Goal: Check status: Check status

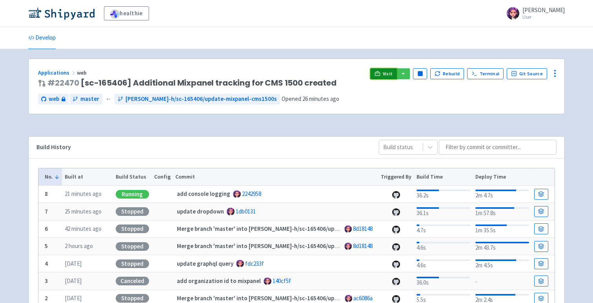
click at [387, 75] on span "Visit" at bounding box center [388, 74] width 10 height 6
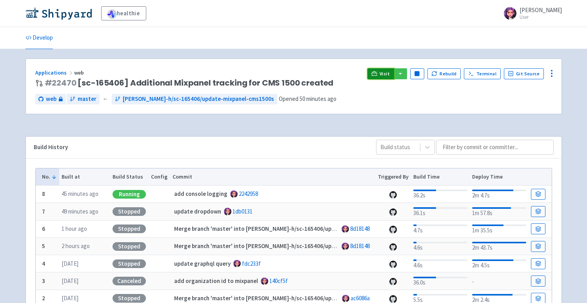
click at [382, 72] on link "Visit" at bounding box center [380, 73] width 27 height 11
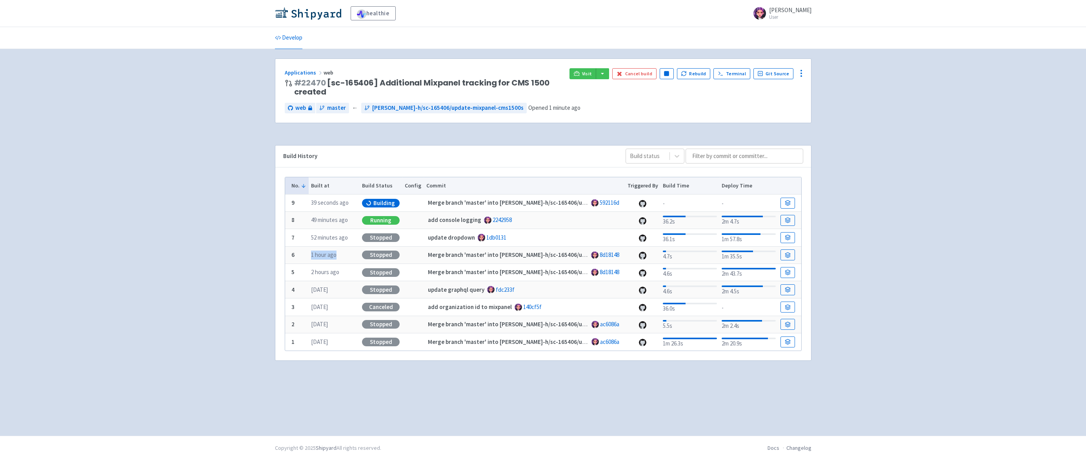
drag, startPoint x: 336, startPoint y: 258, endPoint x: 303, endPoint y: 259, distance: 33.3
click at [303, 259] on tr "6 1 hour ago Stopped Merge branch 'master' into van-lutz-h/sc-165406/update-mix…" at bounding box center [543, 254] width 516 height 17
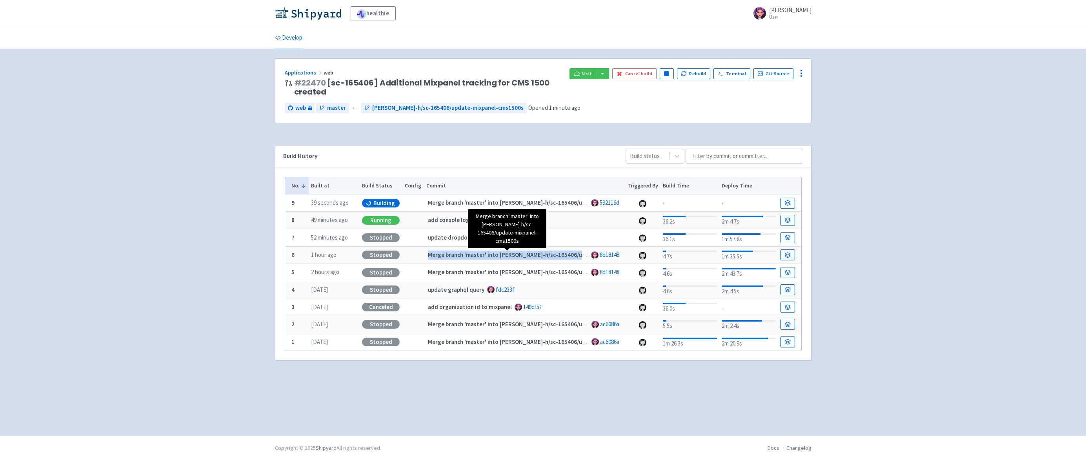
drag, startPoint x: 420, startPoint y: 256, endPoint x: 578, endPoint y: 258, distance: 157.7
click at [578, 258] on tr "6 1 hour ago Stopped Merge branch 'master' into van-lutz-h/sc-165406/update-mix…" at bounding box center [543, 254] width 516 height 17
click at [340, 262] on td "1 hour ago" at bounding box center [334, 254] width 51 height 17
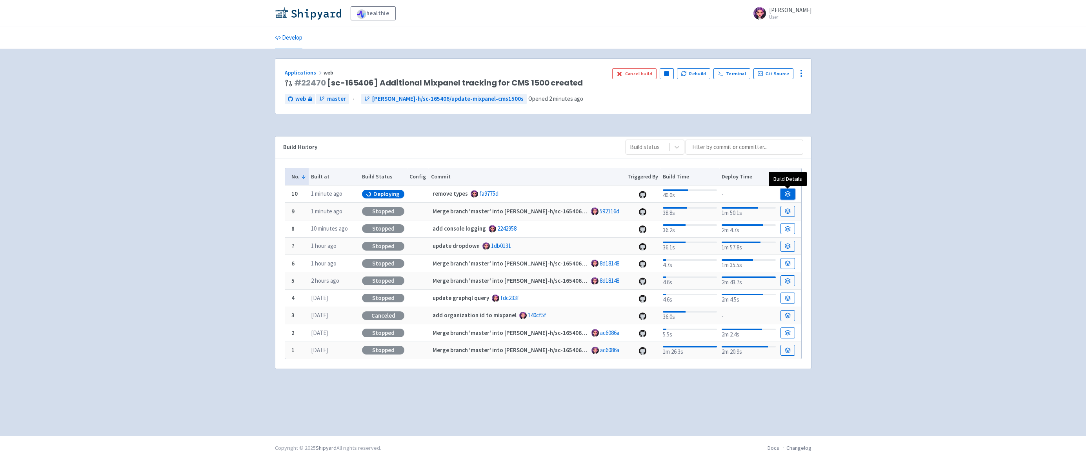
click at [790, 192] on icon at bounding box center [788, 194] width 6 height 6
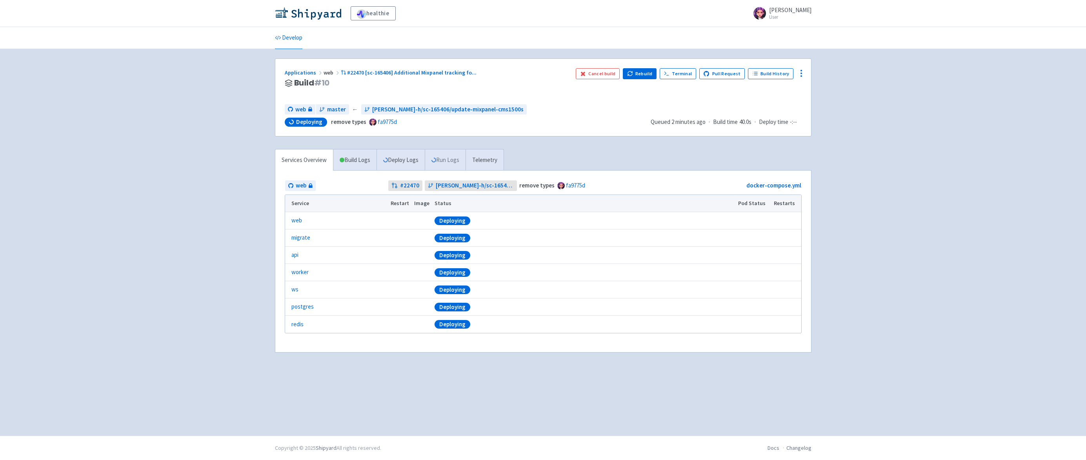
click at [442, 158] on link "Run Logs" at bounding box center [445, 160] width 41 height 22
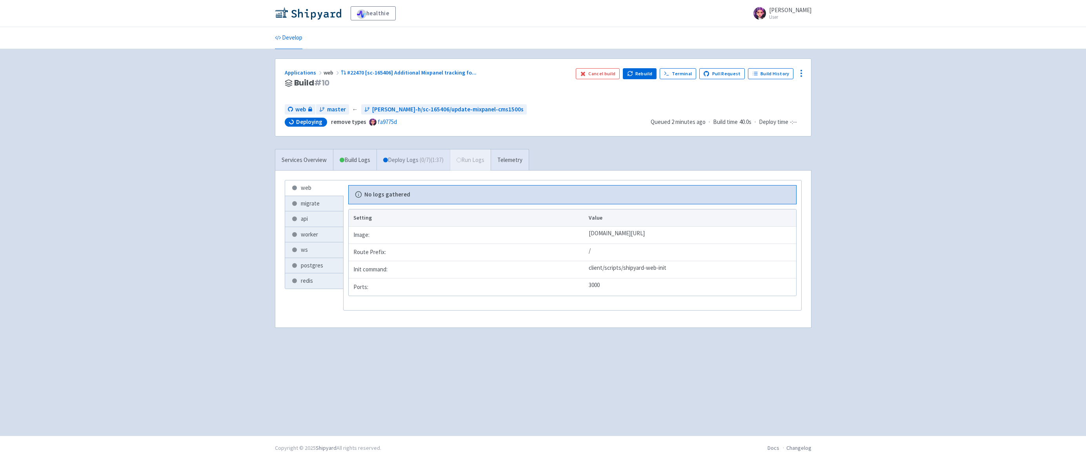
click at [410, 166] on link "Deploy Logs ( 0 / 7 ) (1:37)" at bounding box center [413, 160] width 73 height 22
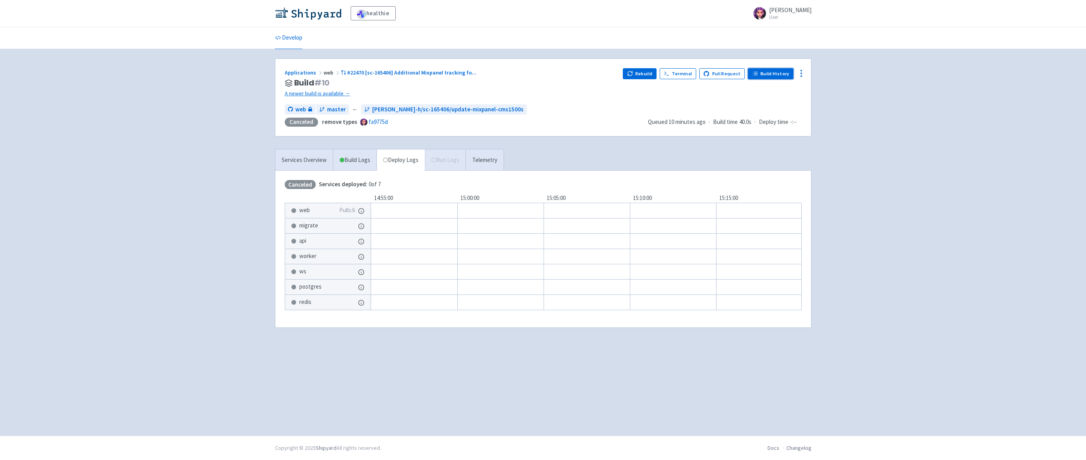
click at [771, 79] on link "Build History" at bounding box center [770, 73] width 45 height 11
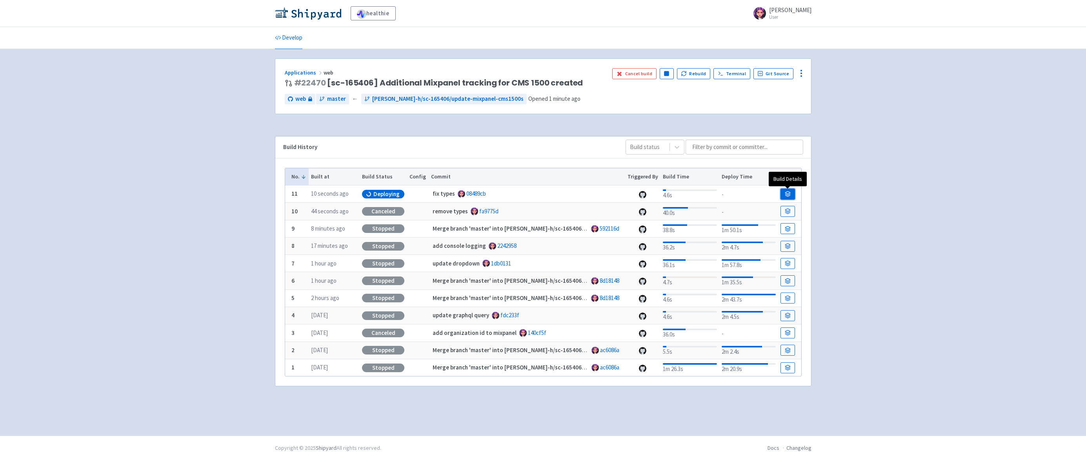
click at [782, 193] on link at bounding box center [787, 194] width 14 height 11
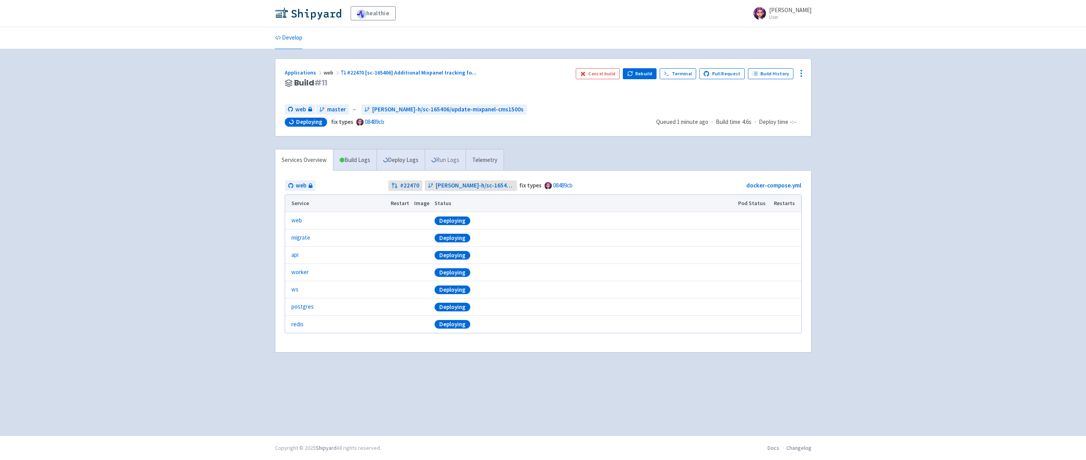
click at [449, 164] on link "Run Logs" at bounding box center [445, 160] width 41 height 22
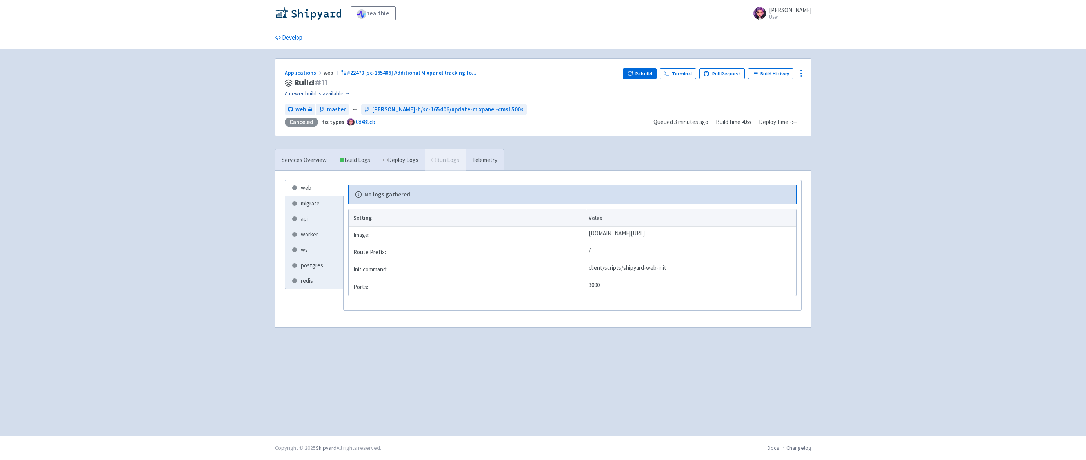
click at [309, 91] on link "A newer build is available →" at bounding box center [451, 93] width 332 height 9
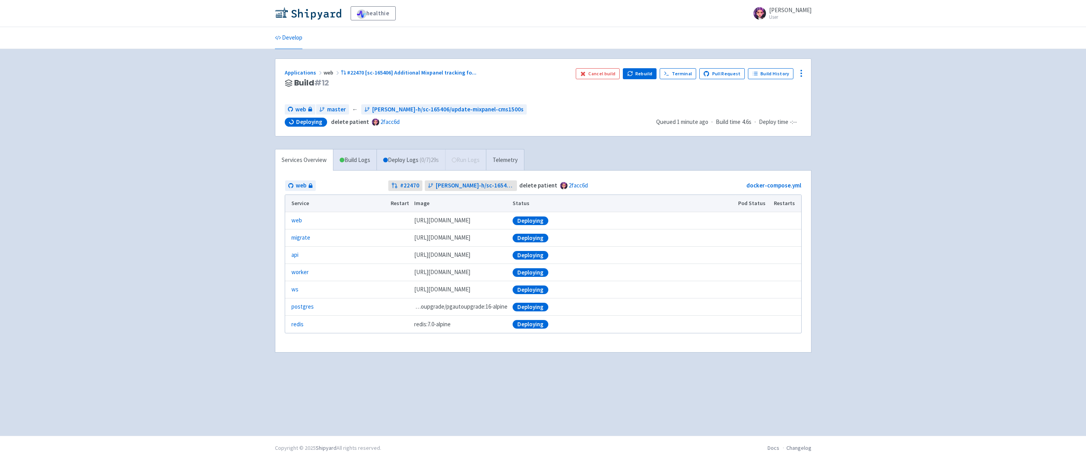
click at [191, 156] on div "healthie [PERSON_NAME]-h User Profile Sign out Develop" at bounding box center [543, 218] width 1086 height 436
click at [358, 158] on link "Build Logs" at bounding box center [354, 160] width 43 height 22
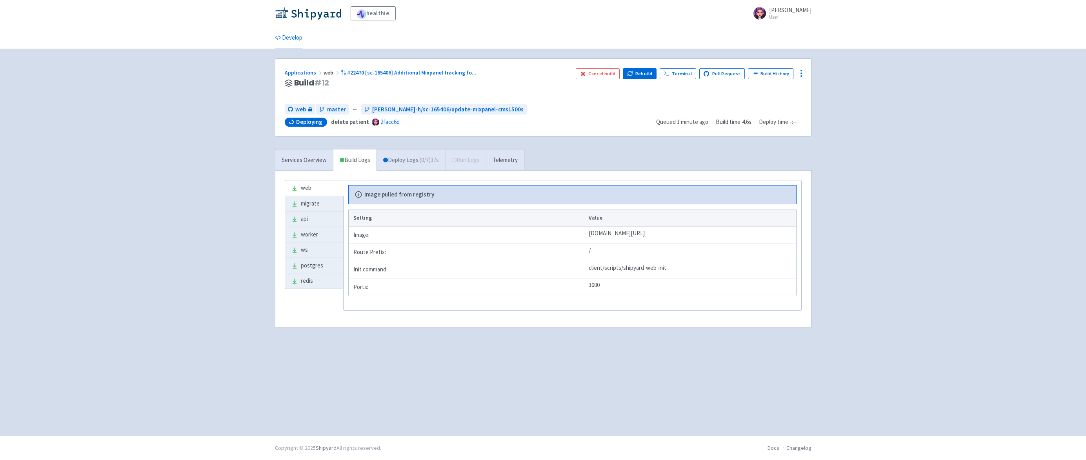
click at [410, 158] on link "Deploy Logs ( 0 / 7 ) 37s" at bounding box center [411, 160] width 69 height 22
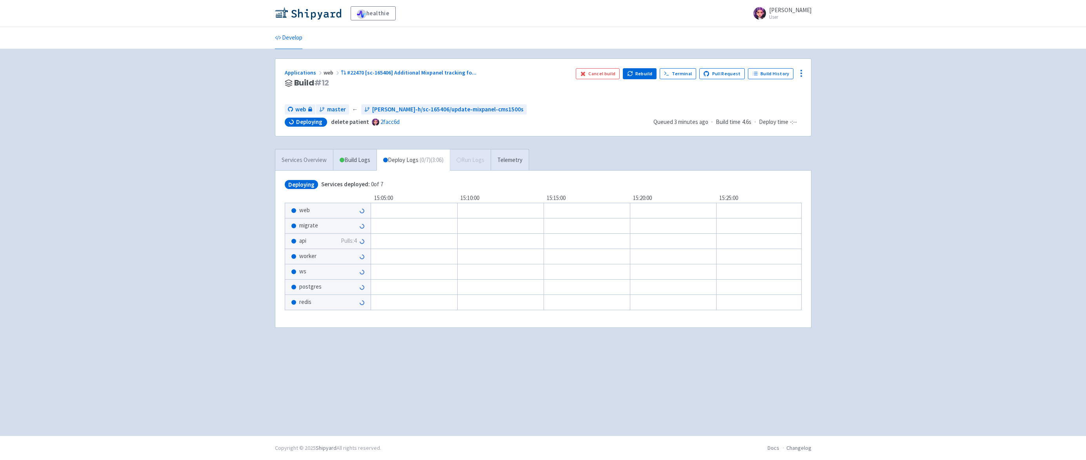
click at [302, 164] on link "Services Overview" at bounding box center [304, 160] width 58 height 22
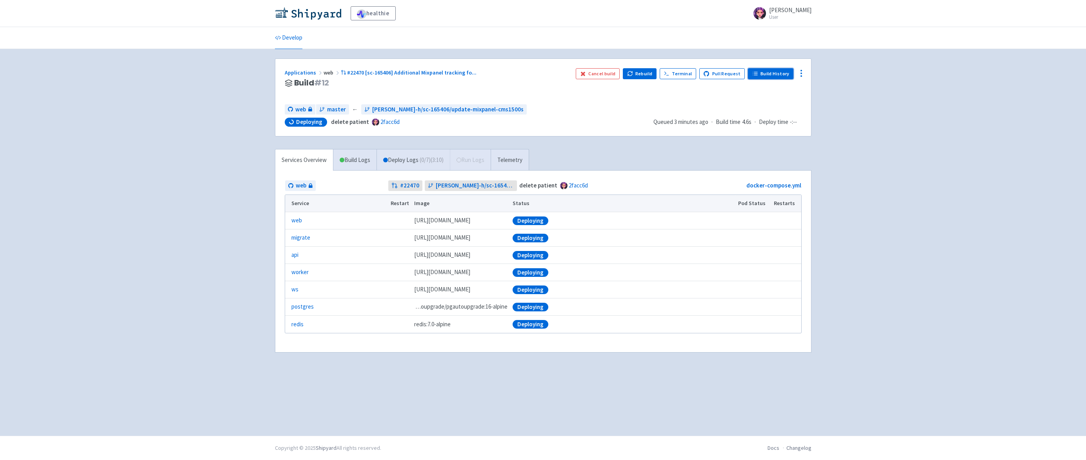
click at [775, 73] on link "Build History" at bounding box center [770, 73] width 45 height 11
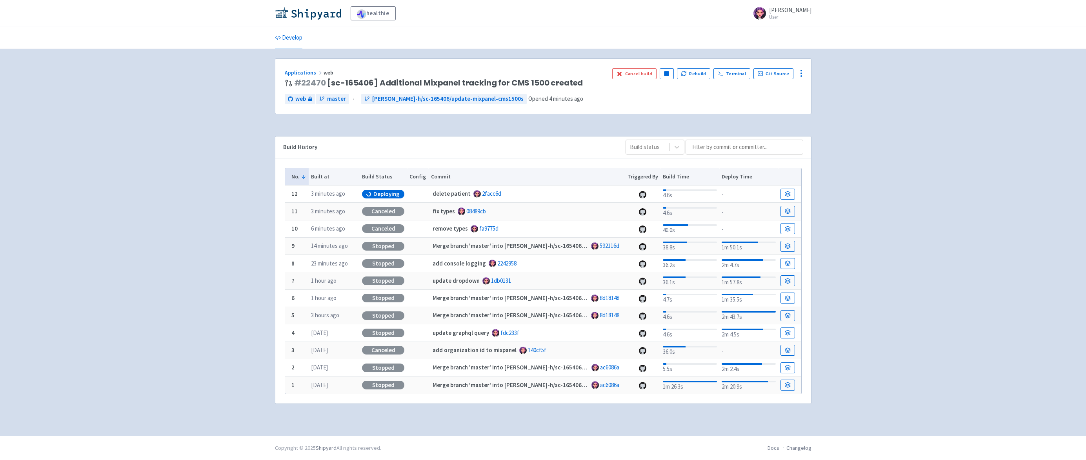
click at [680, 191] on div at bounding box center [690, 190] width 54 height 2
click at [781, 196] on link at bounding box center [787, 194] width 14 height 11
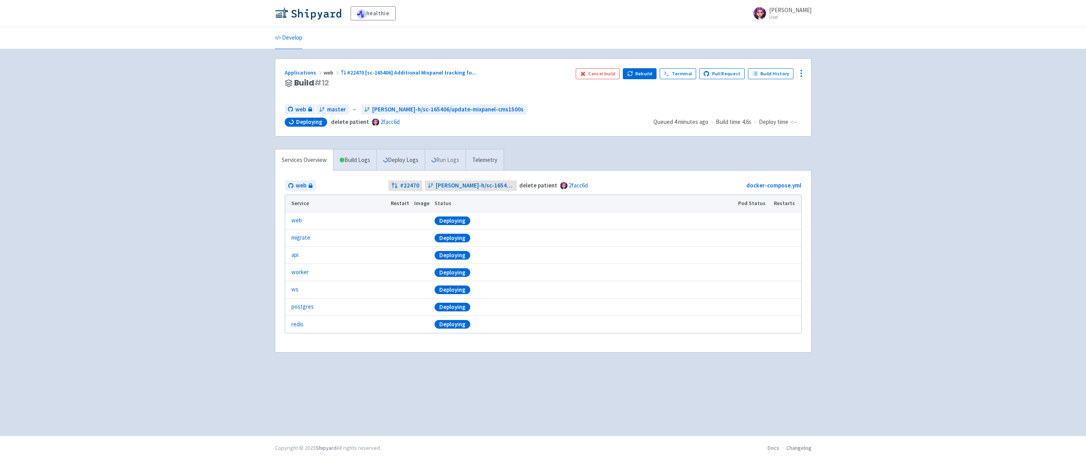
click at [446, 156] on link "Run Logs" at bounding box center [445, 160] width 41 height 22
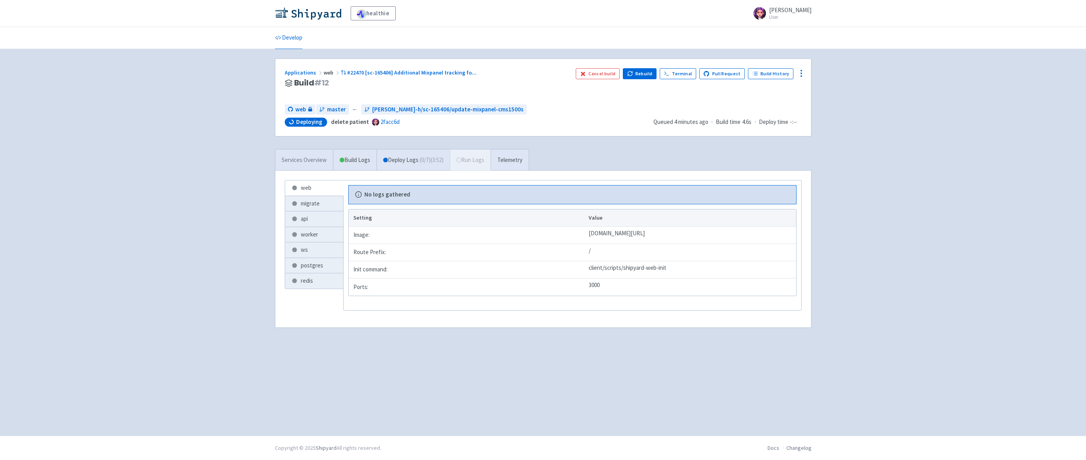
click at [310, 163] on link "Services Overview" at bounding box center [304, 160] width 58 height 22
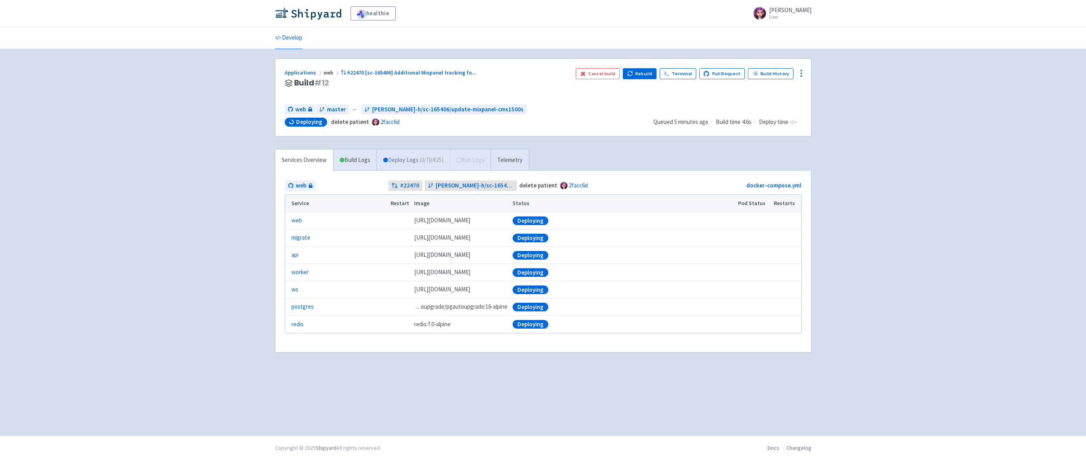
click at [398, 165] on link "Deploy Logs ( 0 / 7 ) (4:25)" at bounding box center [413, 160] width 73 height 22
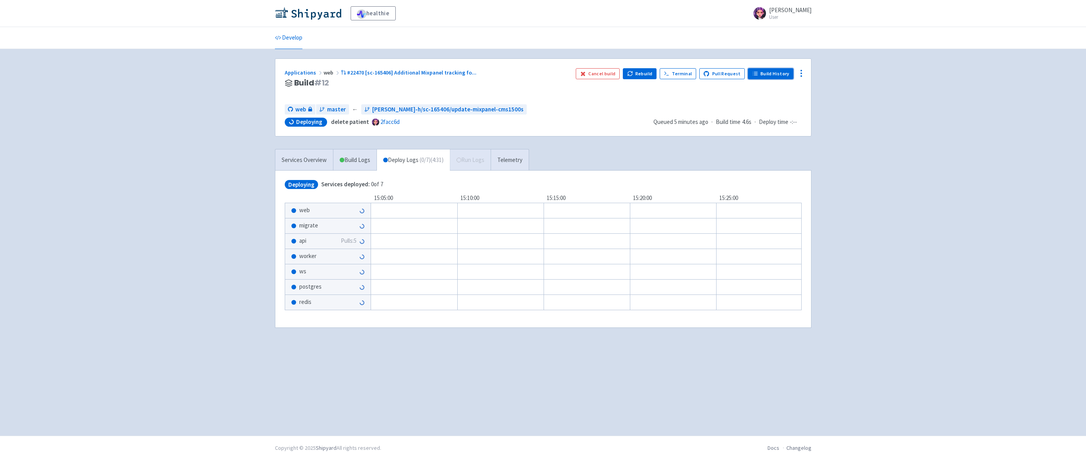
click at [767, 73] on link "Build History" at bounding box center [770, 73] width 45 height 11
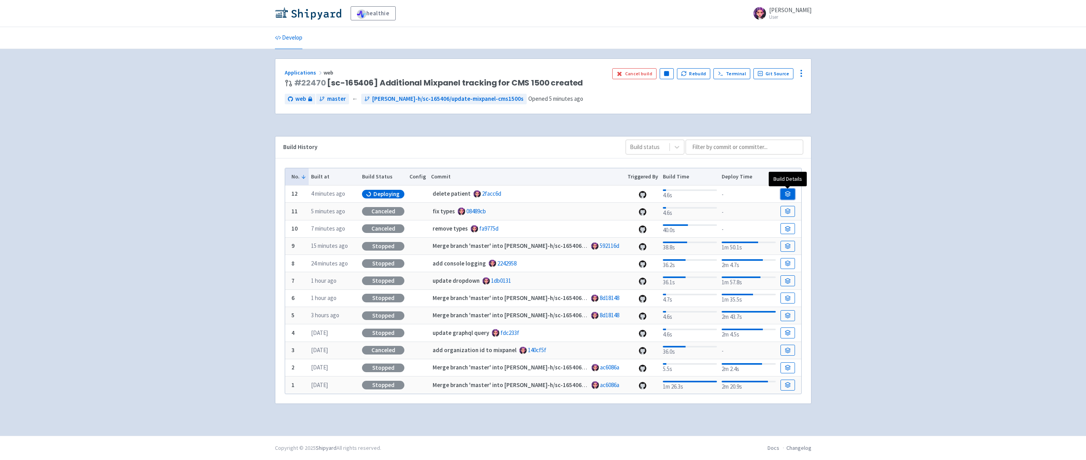
click at [789, 190] on link at bounding box center [787, 194] width 14 height 11
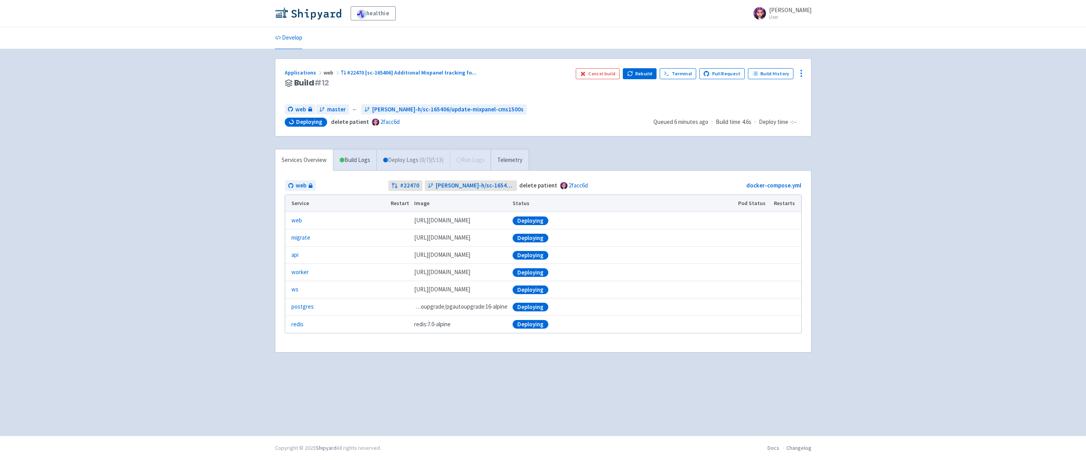
click at [406, 161] on link "Deploy Logs ( 0 / 7 ) (5:13)" at bounding box center [413, 160] width 73 height 22
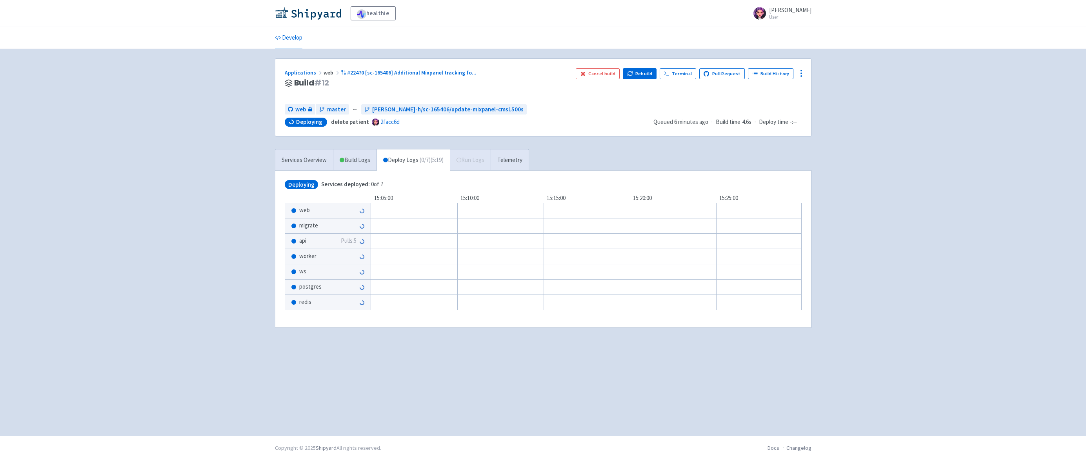
click at [335, 243] on div "api Pulls: 5" at bounding box center [327, 241] width 85 height 15
click at [353, 241] on span "Pulls: 5" at bounding box center [349, 240] width 16 height 9
click at [301, 162] on link "Services Overview" at bounding box center [304, 160] width 58 height 22
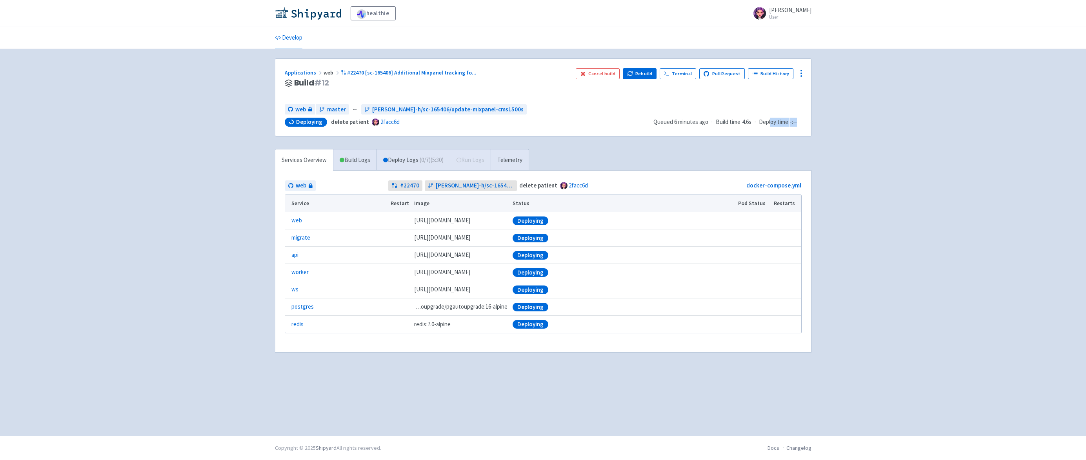
drag, startPoint x: 771, startPoint y: 122, endPoint x: 799, endPoint y: 121, distance: 28.3
click at [799, 121] on div "Queued 6 minutes ago · Build time 4.6s · Deploy time -:--" at bounding box center [727, 122] width 148 height 9
click at [787, 127] on div "Applications web #22470 [sc-165406] Additional Mixpanel tracking fo ... Build #…" at bounding box center [543, 97] width 536 height 77
click at [400, 72] on span "#22470 [sc-165406] Additional Mixpanel tracking fo ..." at bounding box center [411, 72] width 129 height 7
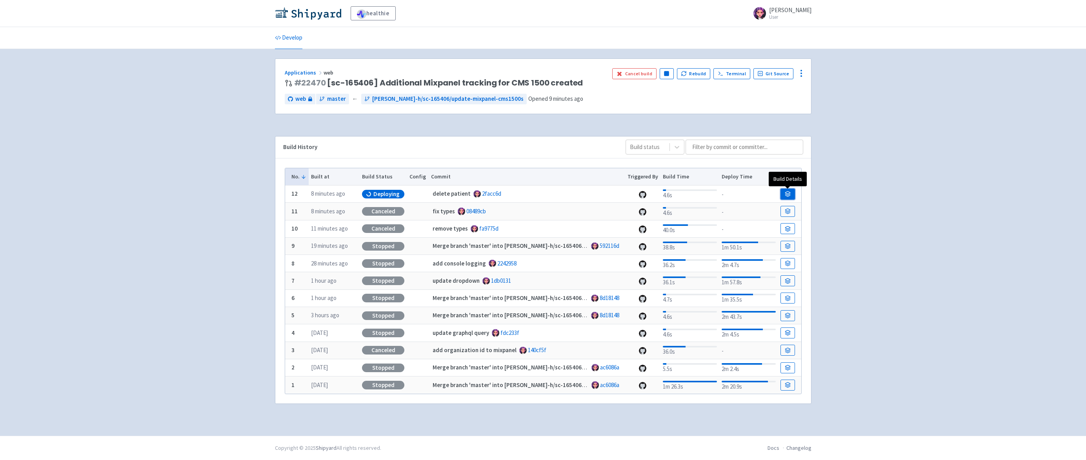
click at [786, 195] on icon at bounding box center [788, 194] width 6 height 6
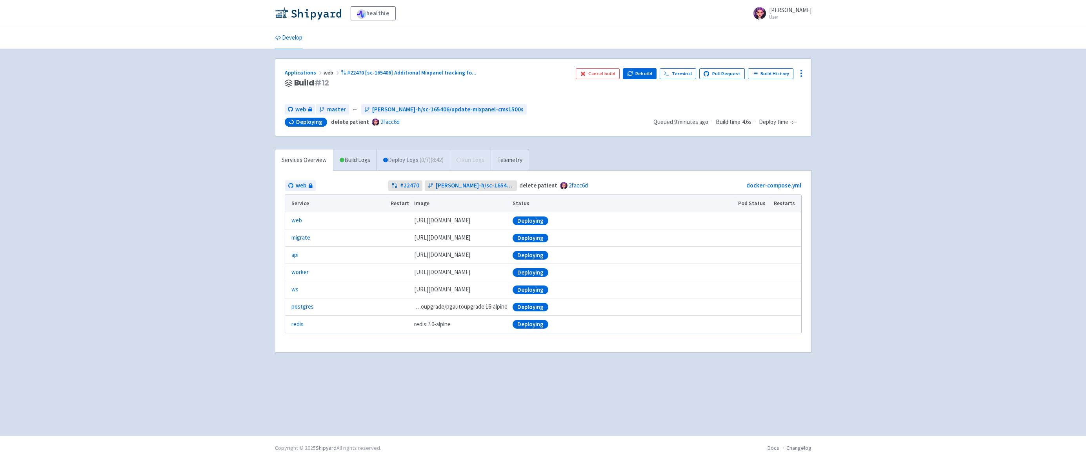
click at [397, 164] on link "Deploy Logs ( 0 / 7 ) (8:42)" at bounding box center [413, 160] width 73 height 22
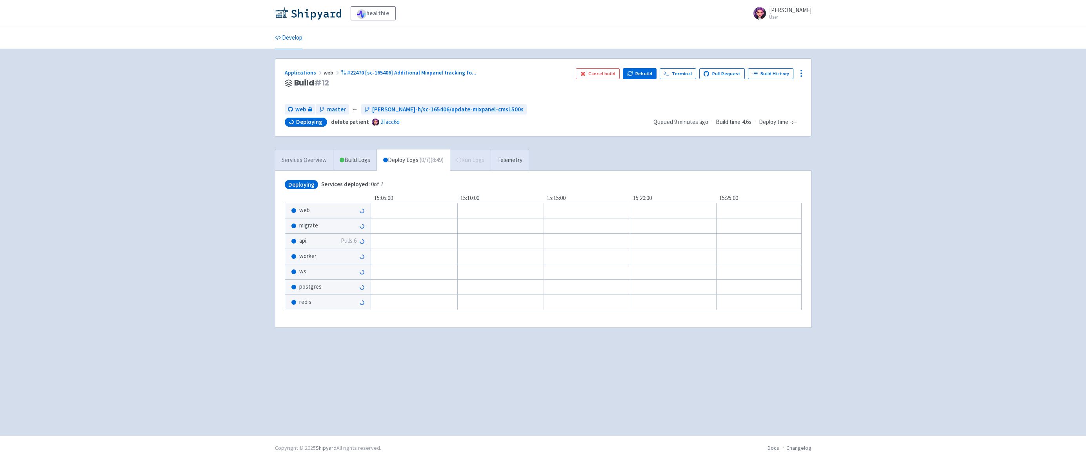
click at [303, 164] on link "Services Overview" at bounding box center [304, 160] width 58 height 22
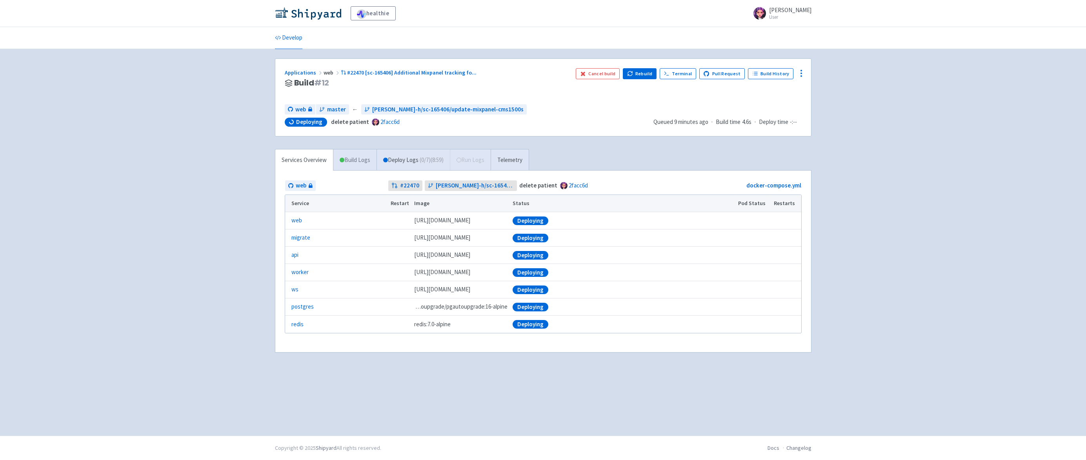
click at [361, 162] on link "Build Logs" at bounding box center [354, 160] width 43 height 22
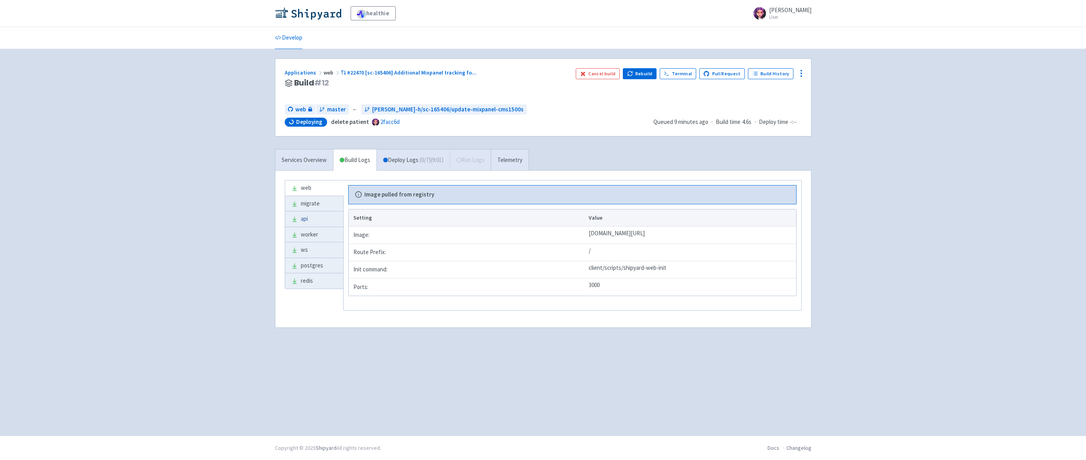
click at [333, 218] on link "api" at bounding box center [314, 218] width 58 height 15
click at [408, 155] on link "Deploy Logs ( 0 / 7 ) (9:03)" at bounding box center [413, 160] width 73 height 22
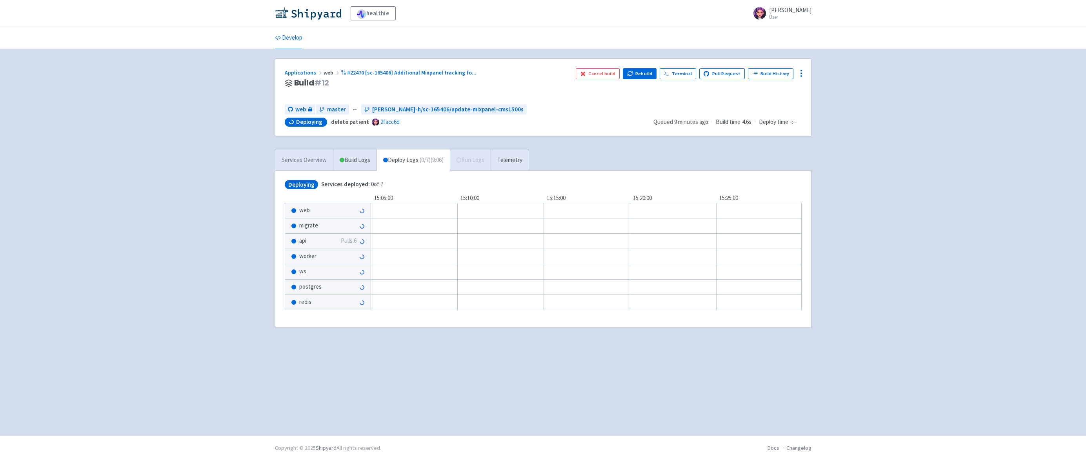
click at [318, 166] on link "Services Overview" at bounding box center [304, 160] width 58 height 22
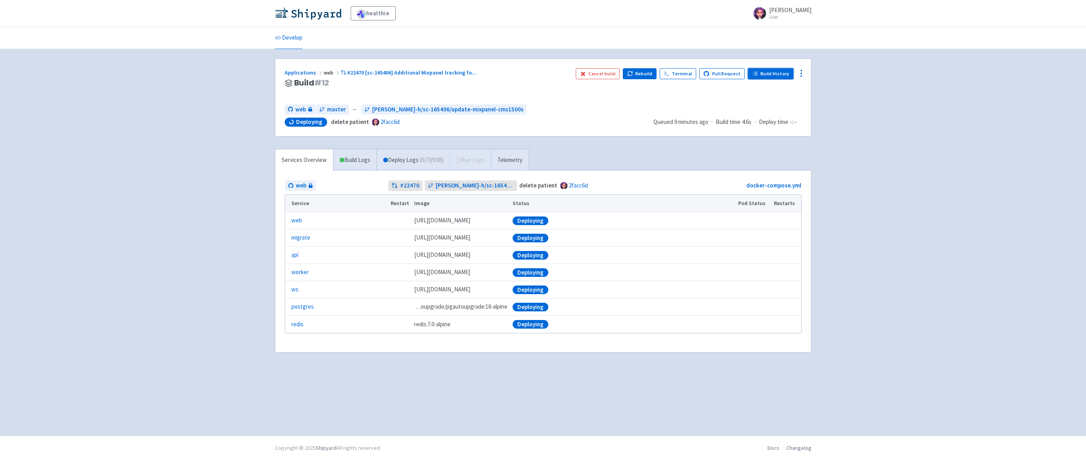
click at [765, 74] on link "Build History" at bounding box center [770, 73] width 45 height 11
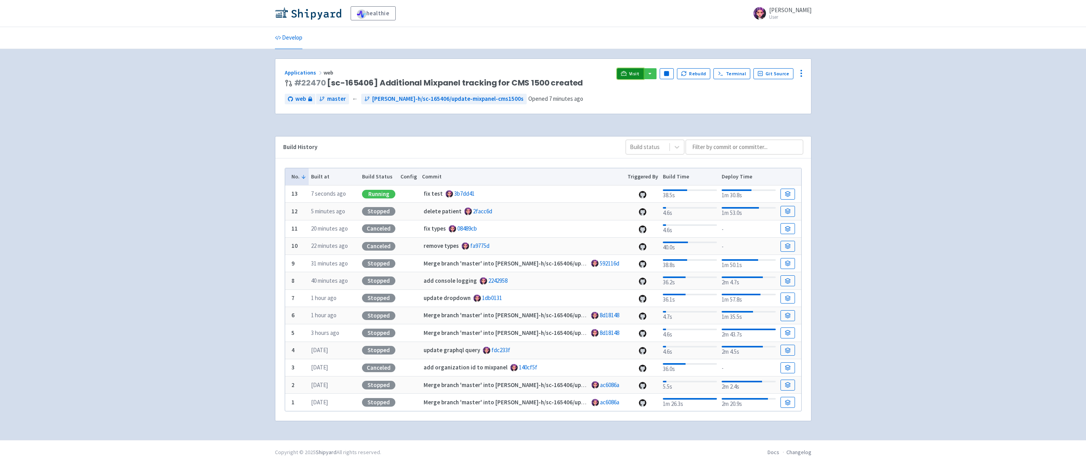
click at [627, 76] on icon at bounding box center [624, 75] width 6 height 1
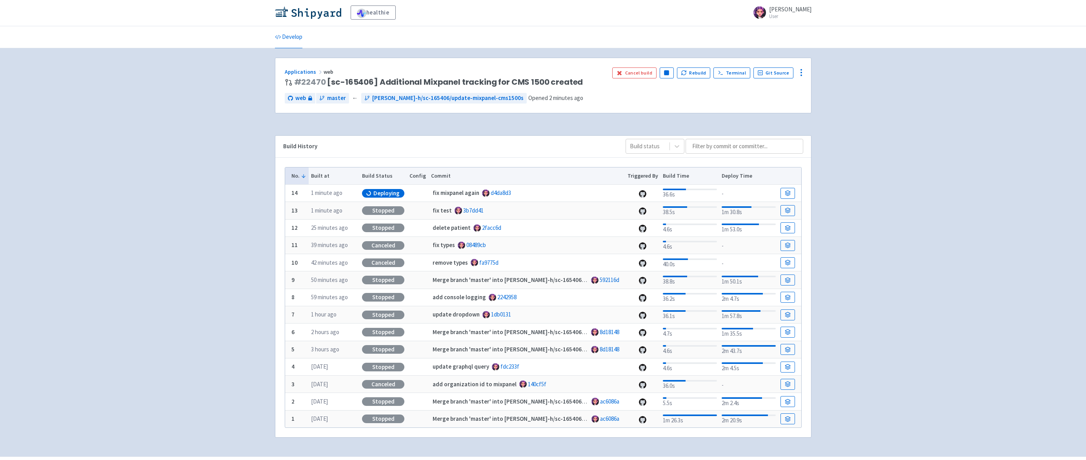
scroll to position [22, 0]
click at [400, 193] on div "Deploying" at bounding box center [383, 194] width 42 height 9
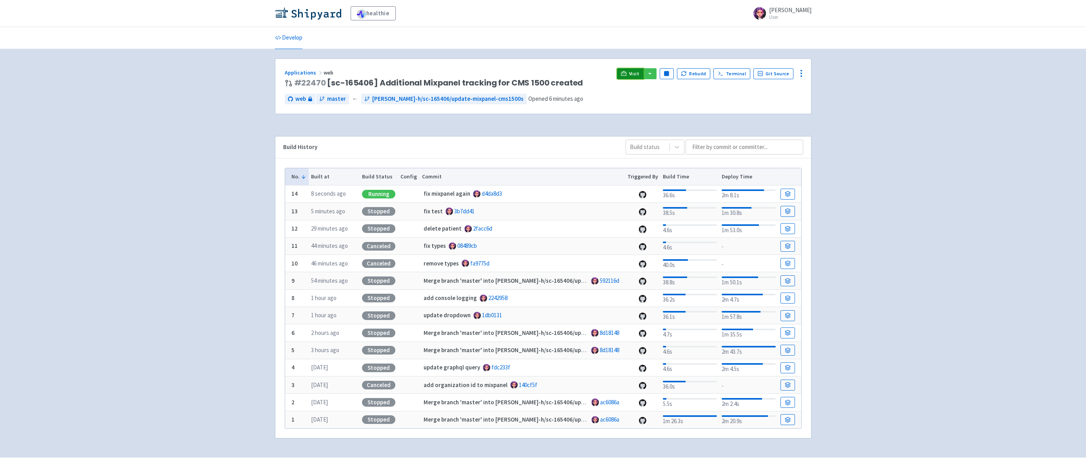
click at [634, 73] on span "Visit" at bounding box center [634, 74] width 10 height 6
